Goal: Information Seeking & Learning: Find specific fact

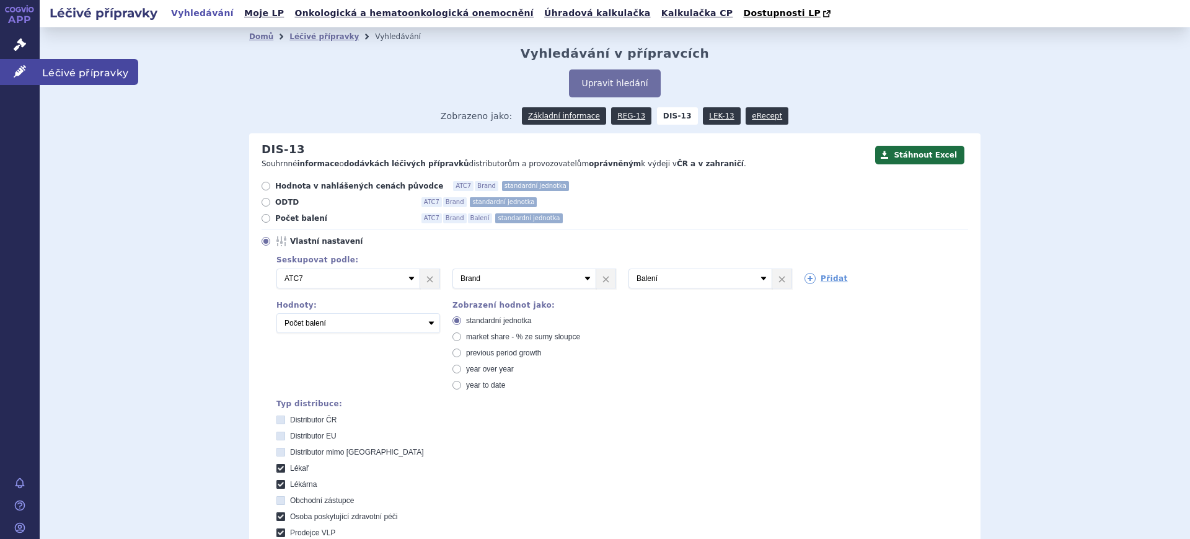
scroll to position [1823, 0]
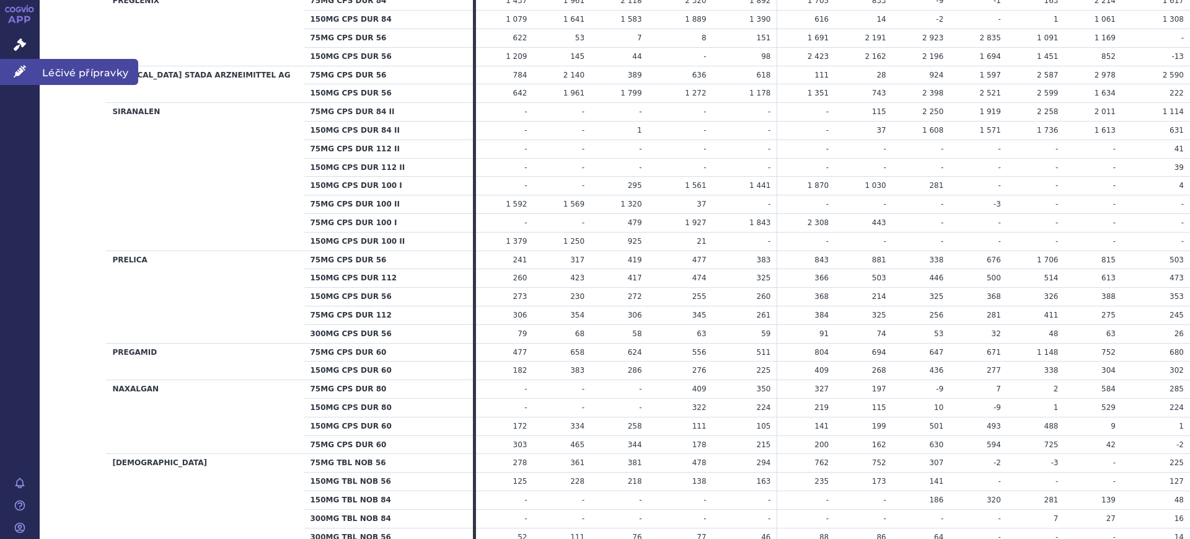
click at [27, 71] on link "Léčivé přípravky" at bounding box center [20, 72] width 40 height 26
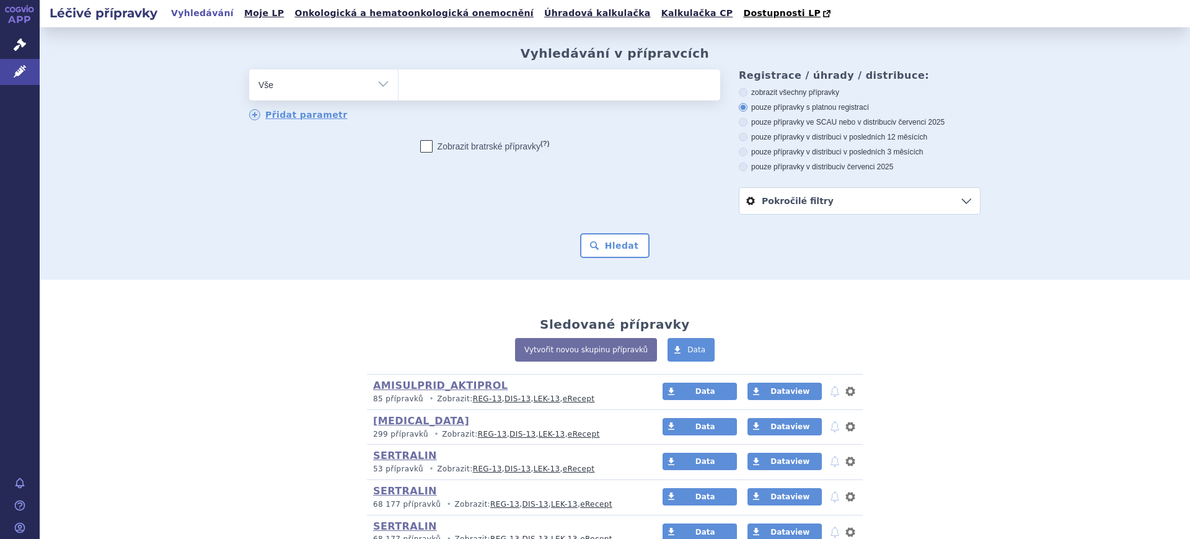
click at [338, 82] on select "Vše Přípravek/SUKL kód MAH VPOIS ATC/Aktivní látka Léková forma Síla" at bounding box center [323, 83] width 149 height 28
select select "filter-atc-group"
click at [249, 70] on select "Vše Přípravek/SUKL kód MAH VPOIS ATC/Aktivní látka Léková forma Síla" at bounding box center [323, 83] width 149 height 28
click at [460, 87] on ul at bounding box center [560, 82] width 322 height 26
click at [399, 87] on select at bounding box center [398, 84] width 1 height 31
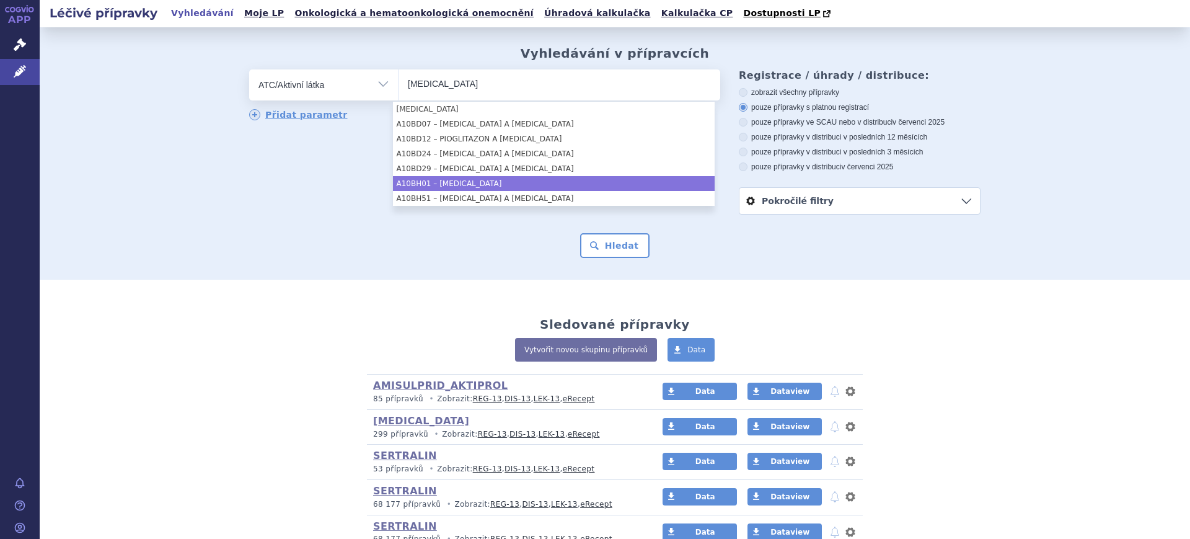
type input "[MEDICAL_DATA]"
select select "A10BH01"
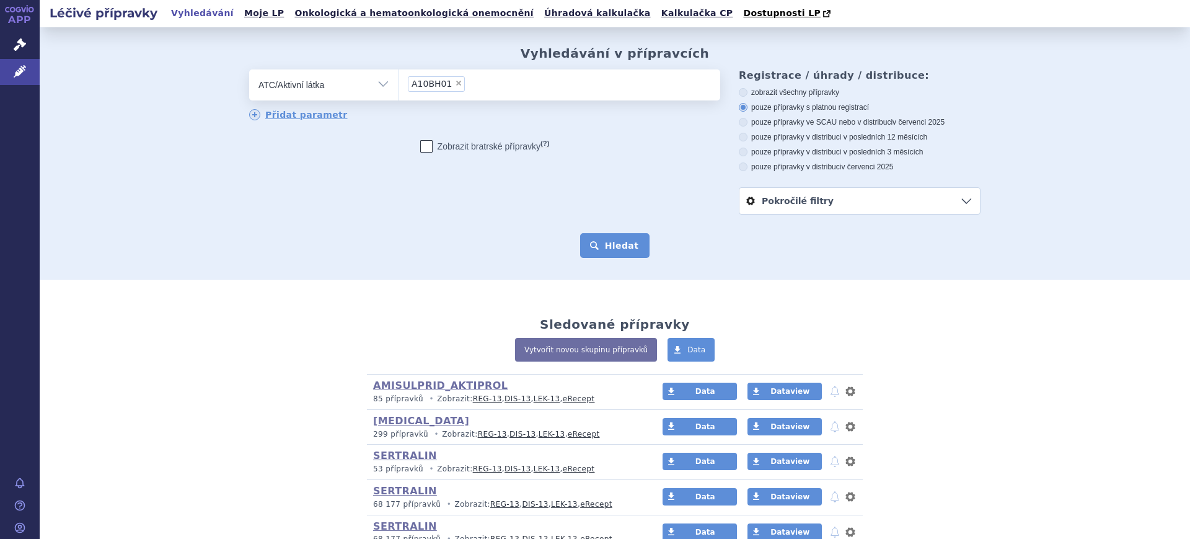
click at [599, 240] on button "Hledat" at bounding box center [615, 245] width 70 height 25
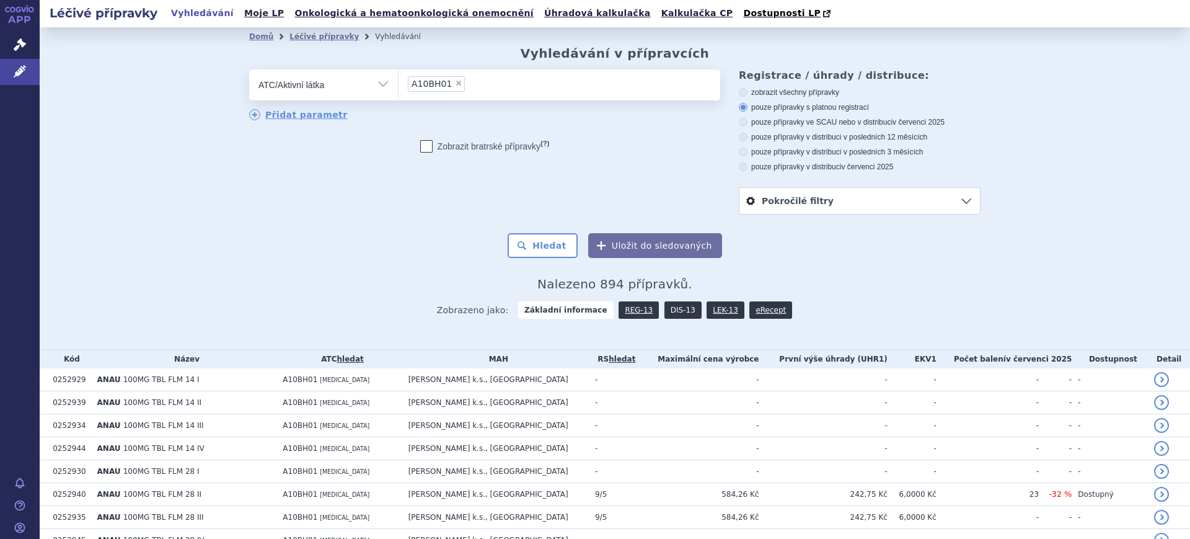
click at [669, 314] on link "DIS-13" at bounding box center [683, 309] width 37 height 17
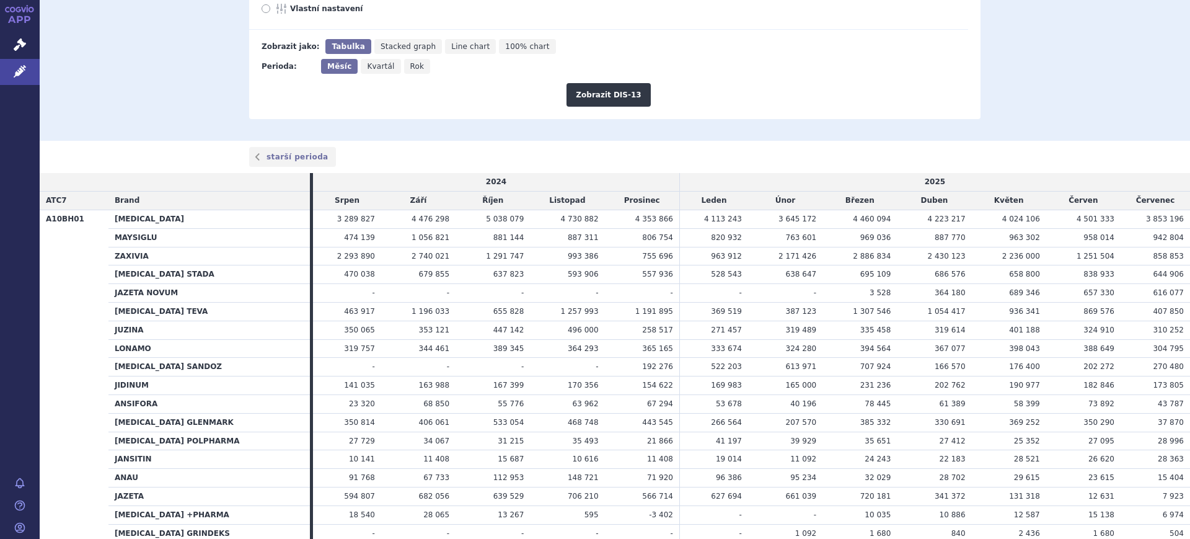
scroll to position [77, 0]
